Goal: Navigation & Orientation: Find specific page/section

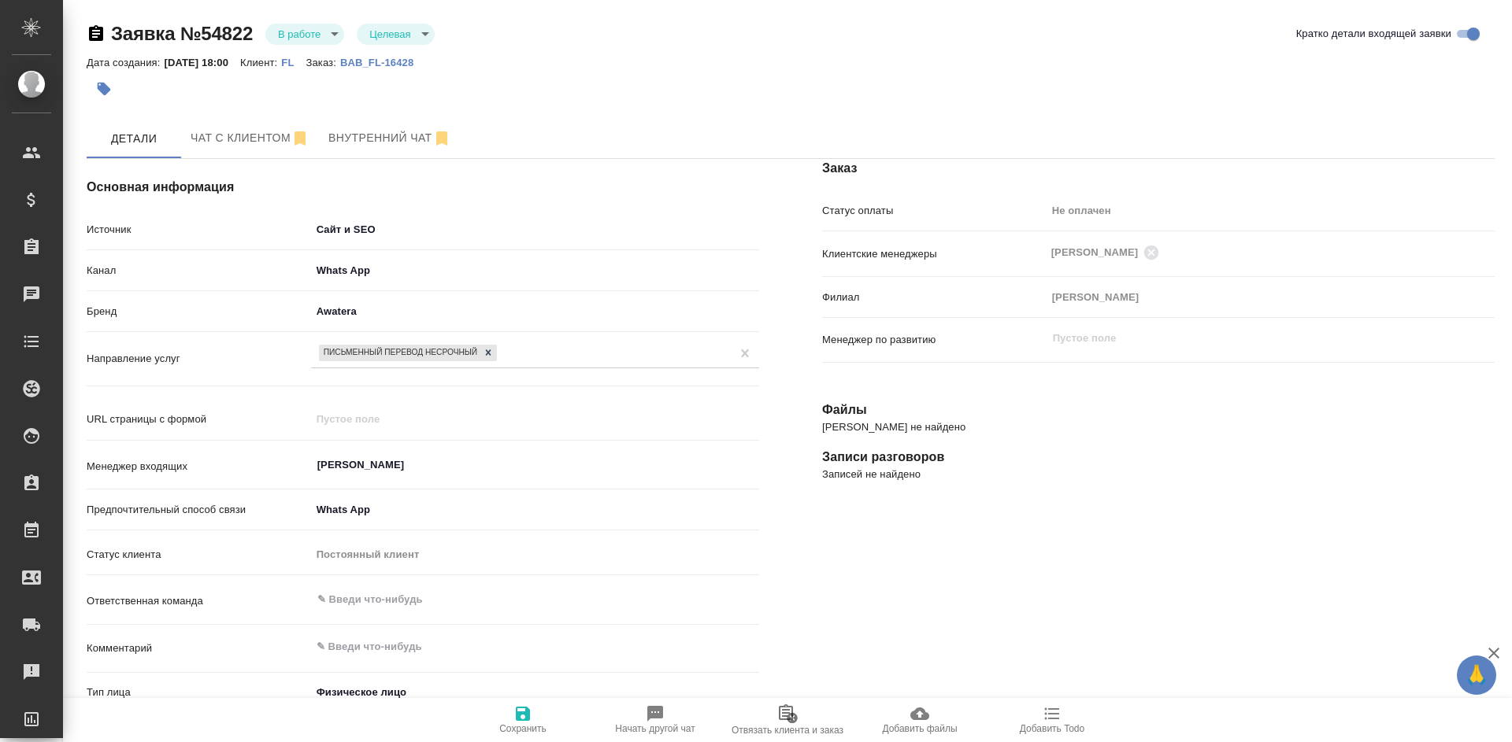
select select "RU"
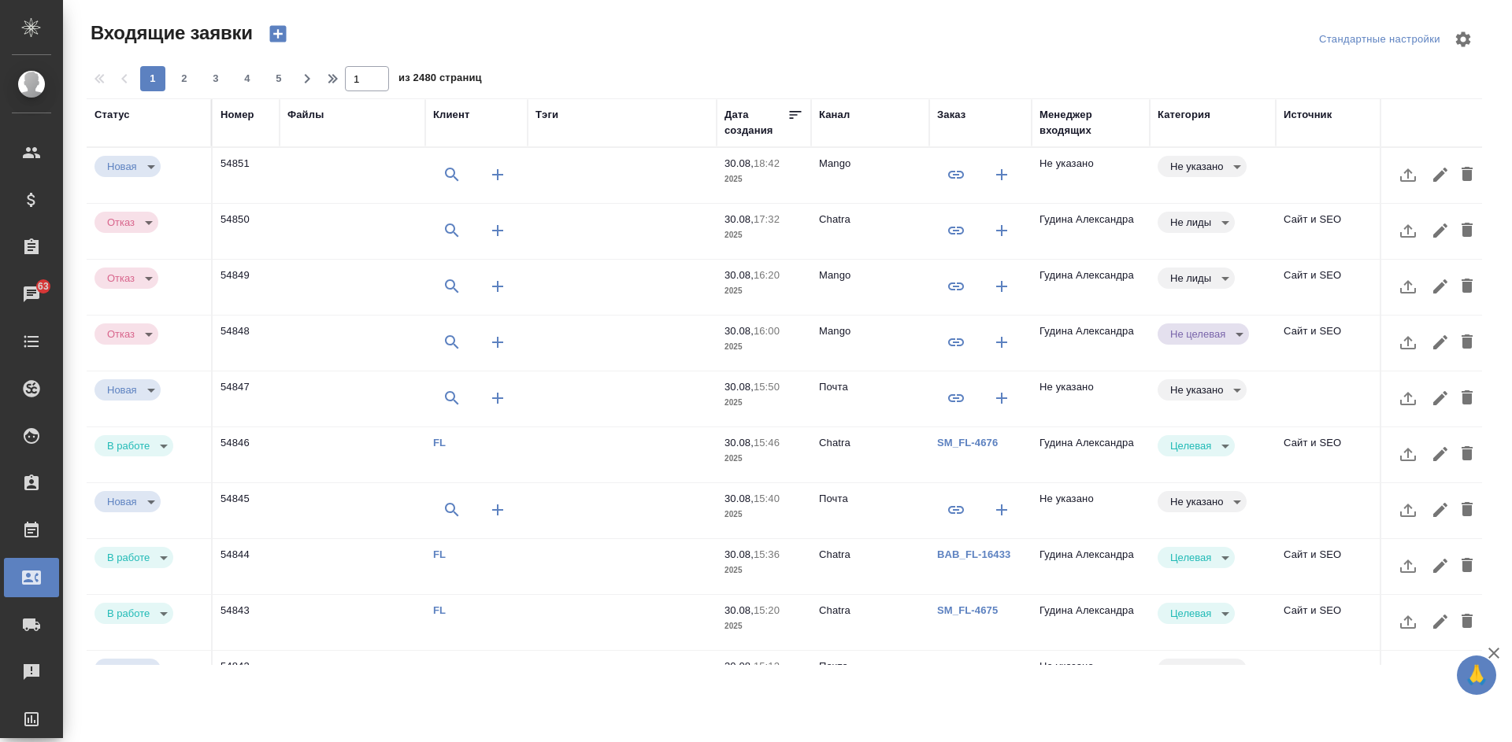
select select "RU"
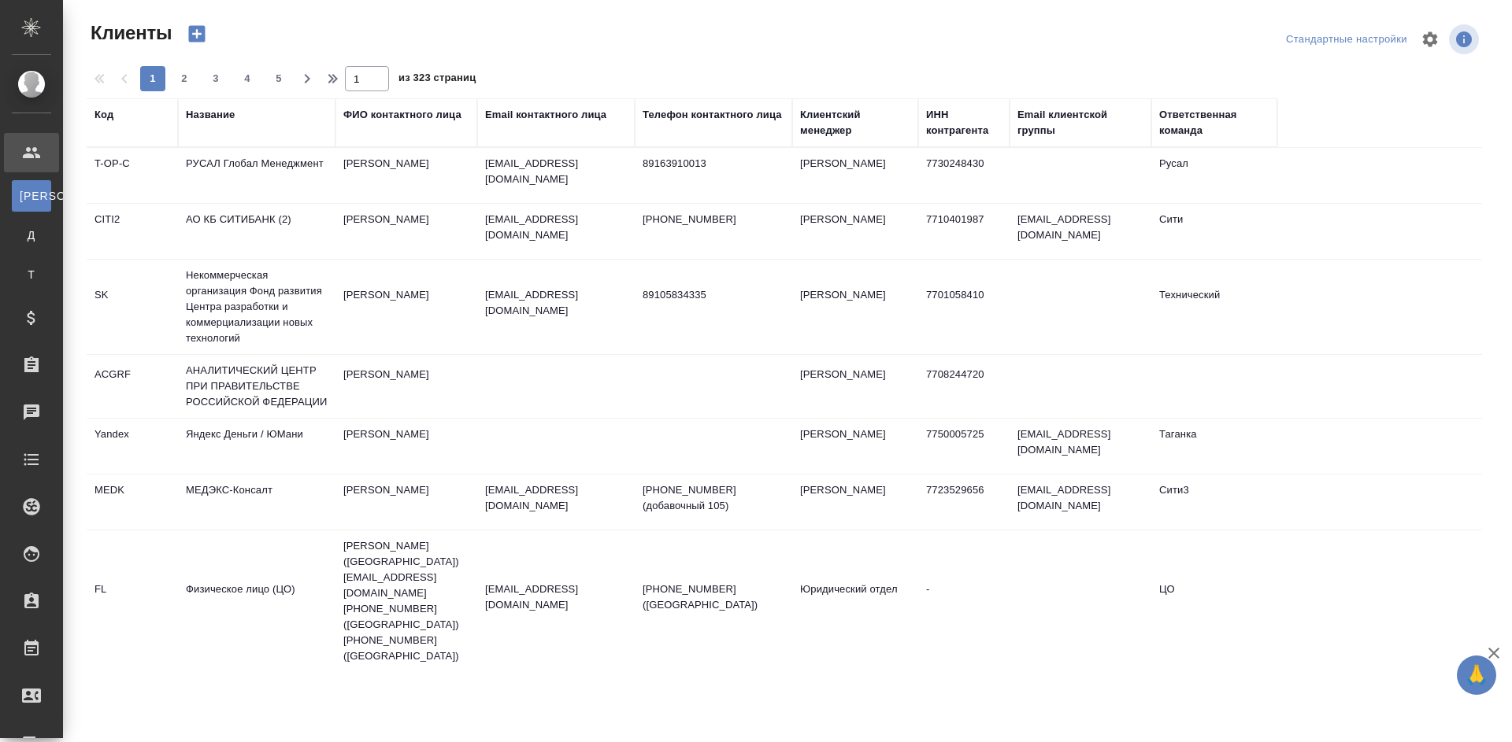
select select "RU"
